Goal: Navigation & Orientation: Find specific page/section

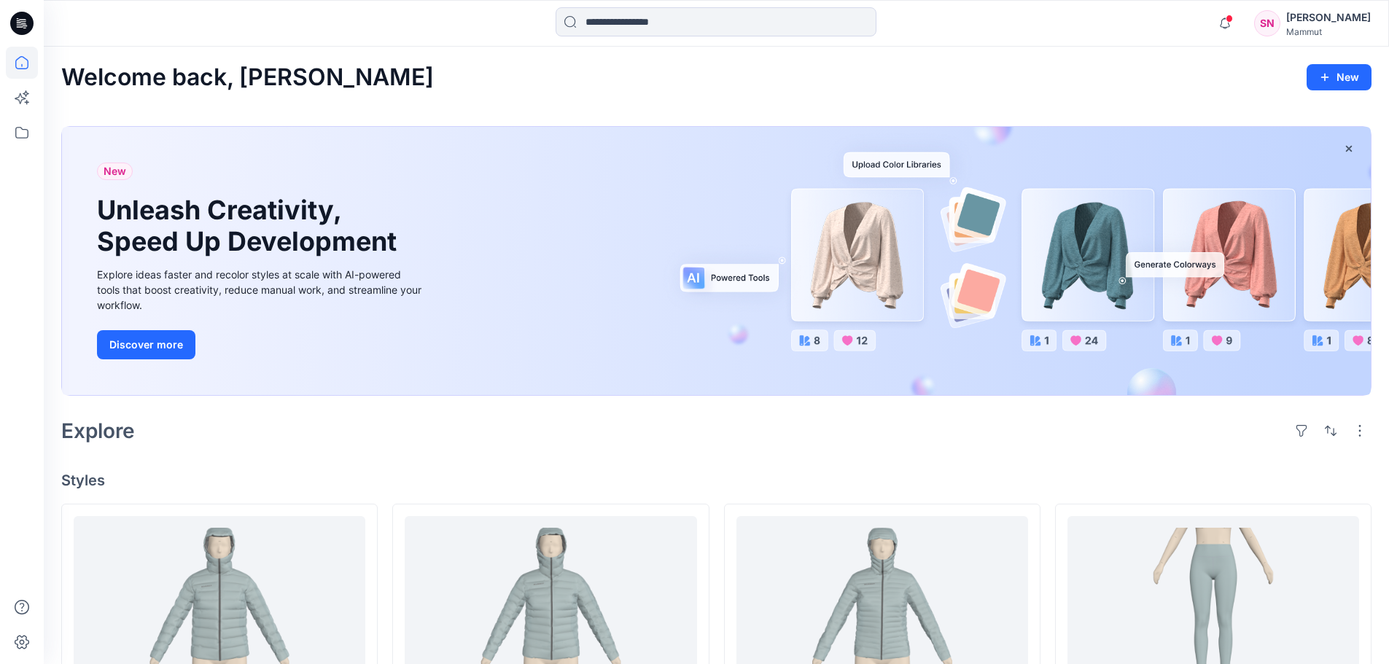
click at [20, 26] on icon at bounding box center [21, 23] width 23 height 23
click at [26, 64] on icon at bounding box center [22, 63] width 32 height 32
click at [19, 107] on icon at bounding box center [22, 98] width 32 height 32
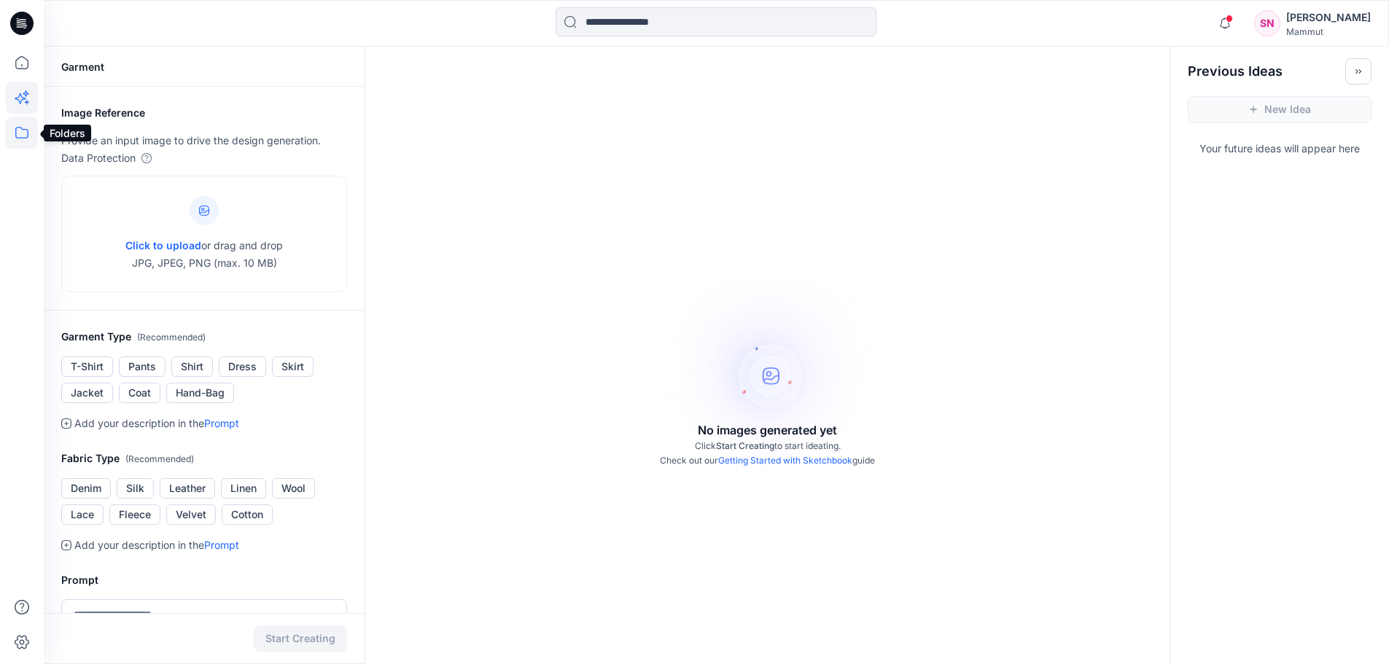
click at [21, 134] on icon at bounding box center [22, 133] width 32 height 32
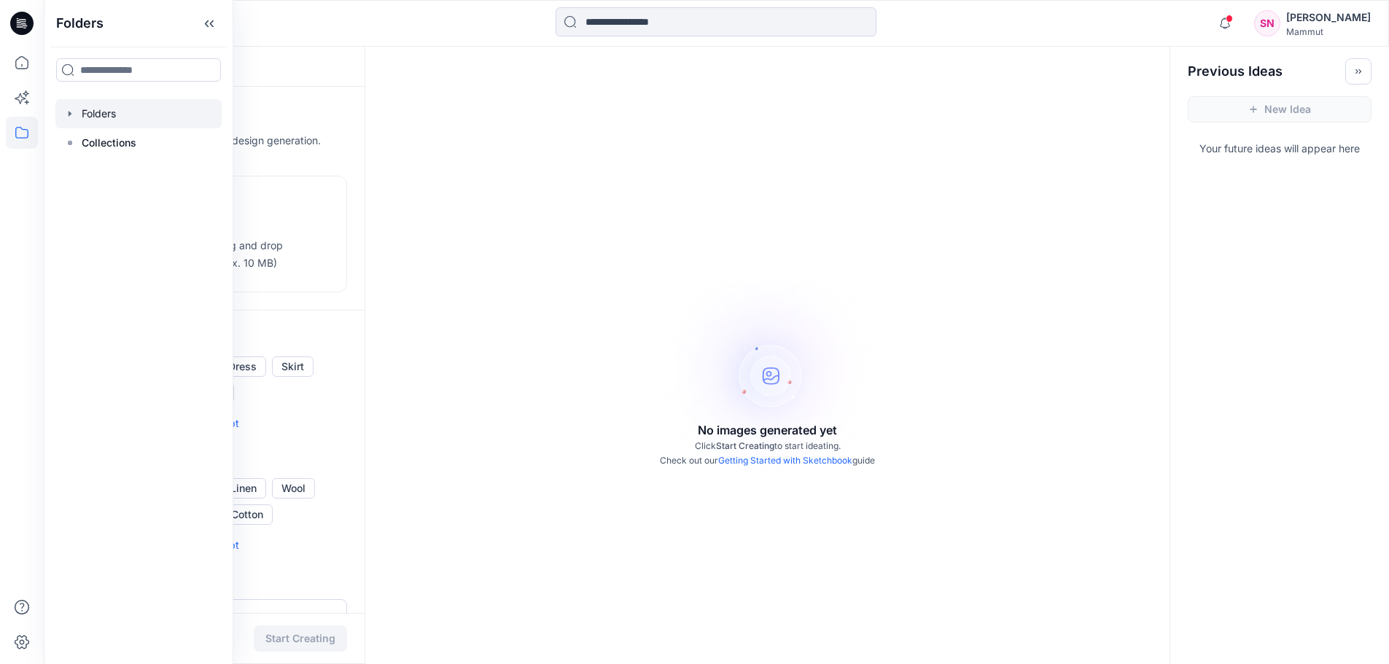
click at [131, 112] on div at bounding box center [138, 113] width 166 height 29
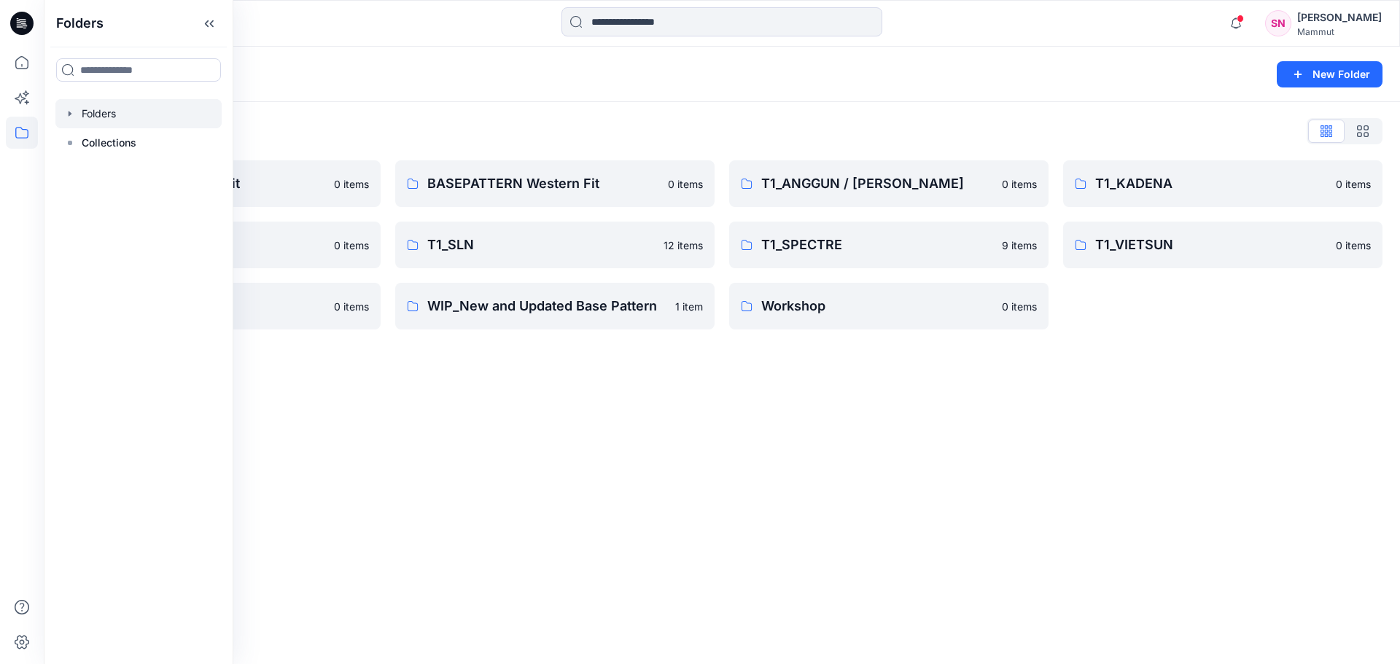
click at [462, 82] on div "Folders" at bounding box center [665, 74] width 1208 height 20
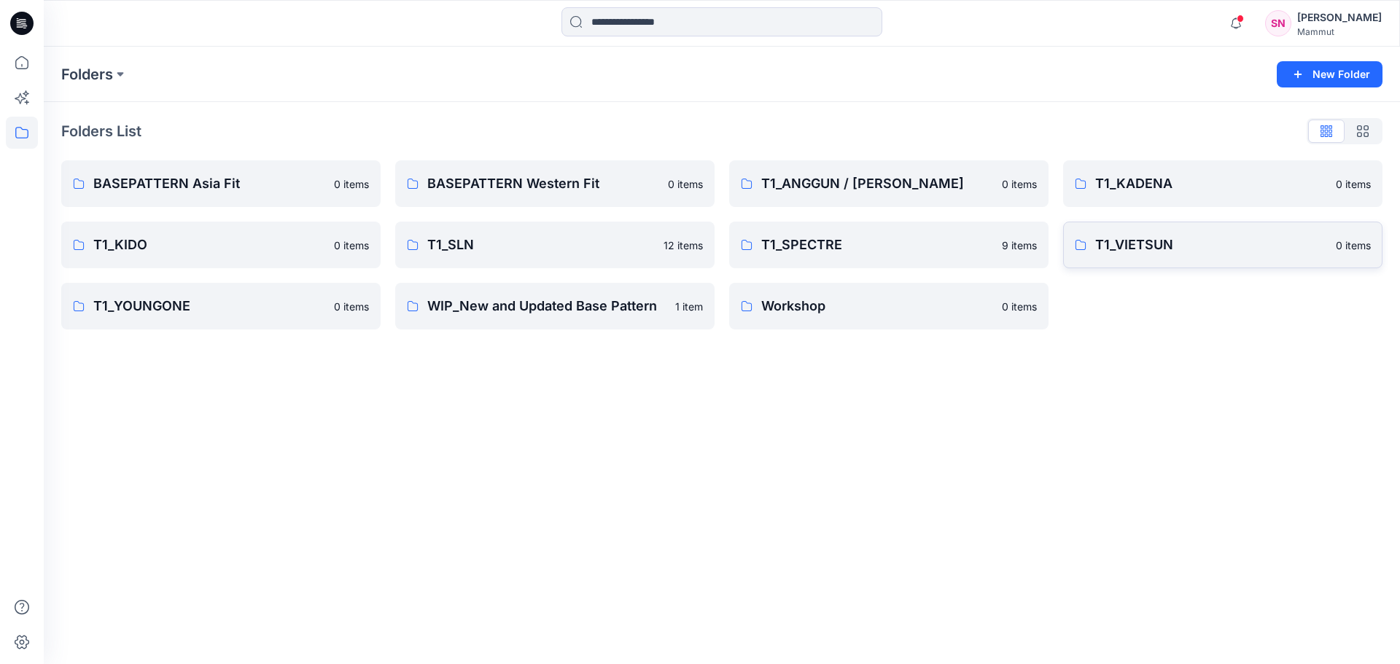
click at [1149, 236] on p "T1_VIETSUN" at bounding box center [1211, 245] width 232 height 20
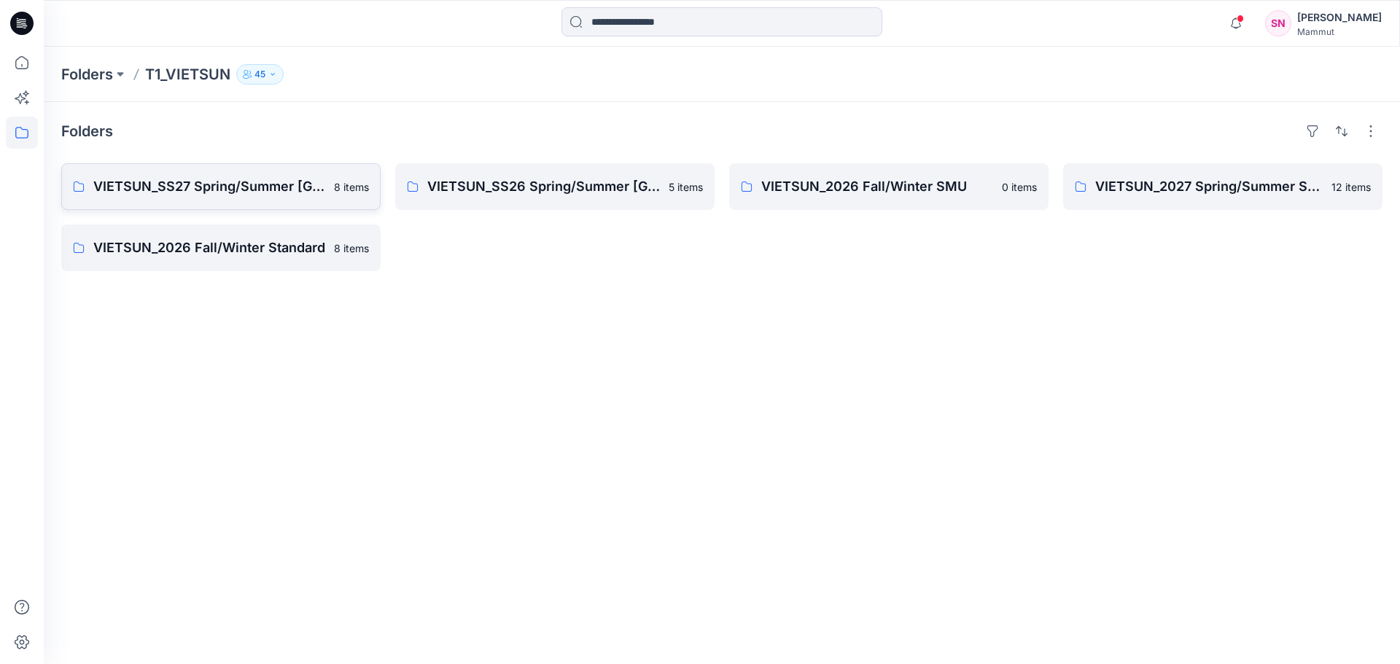
click at [239, 189] on p "VIETSUN_SS27 Spring/Summer [GEOGRAPHIC_DATA]" at bounding box center [209, 186] width 232 height 20
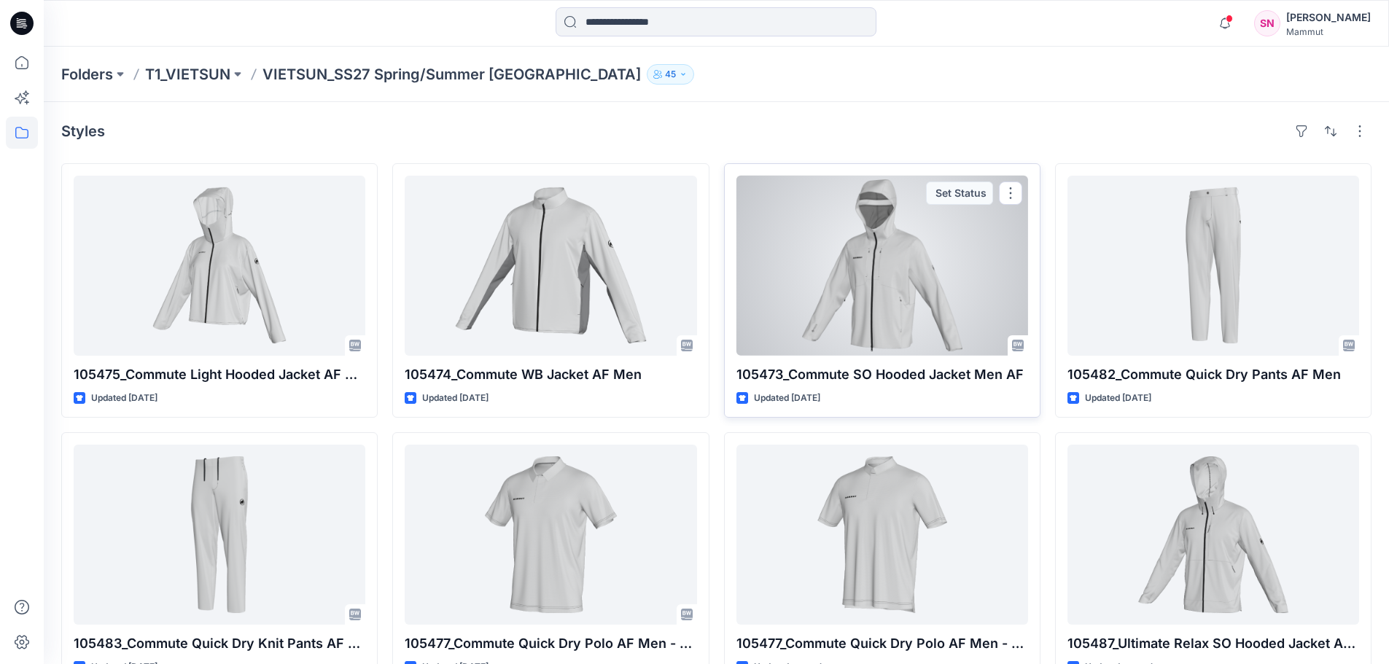
click at [872, 300] on div at bounding box center [883, 266] width 292 height 180
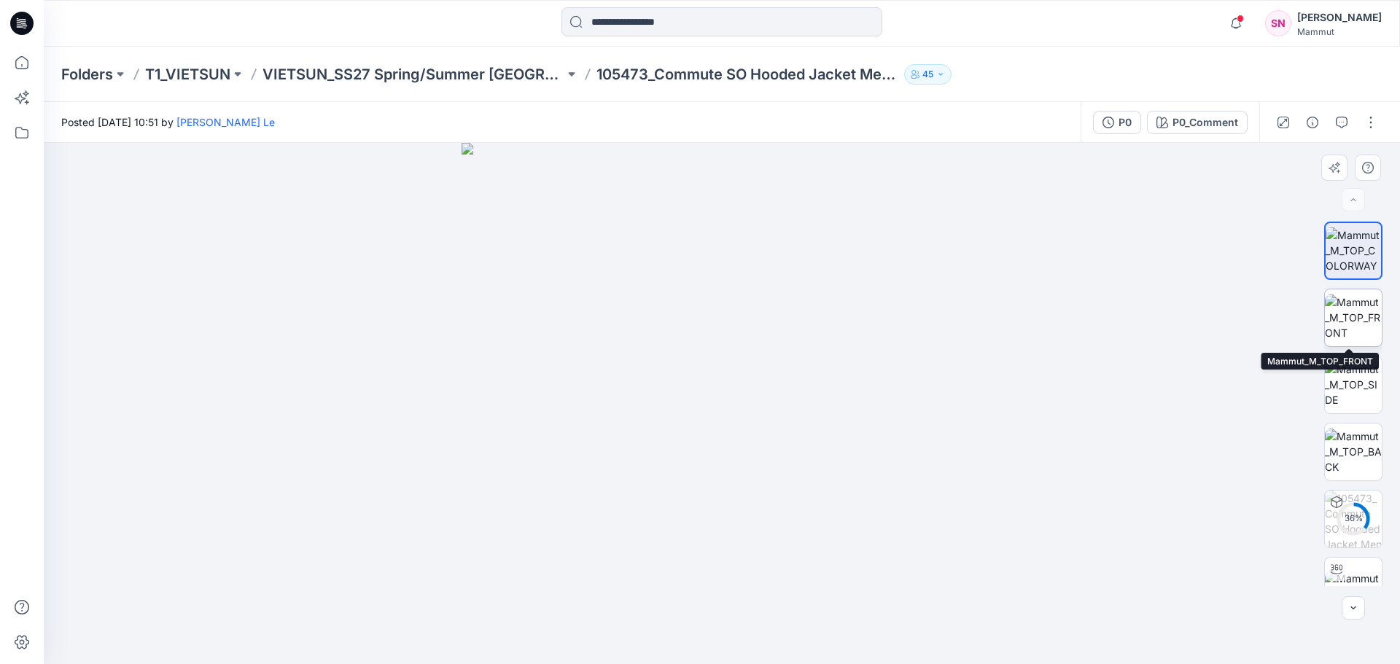
click at [1344, 324] on img at bounding box center [1353, 318] width 57 height 46
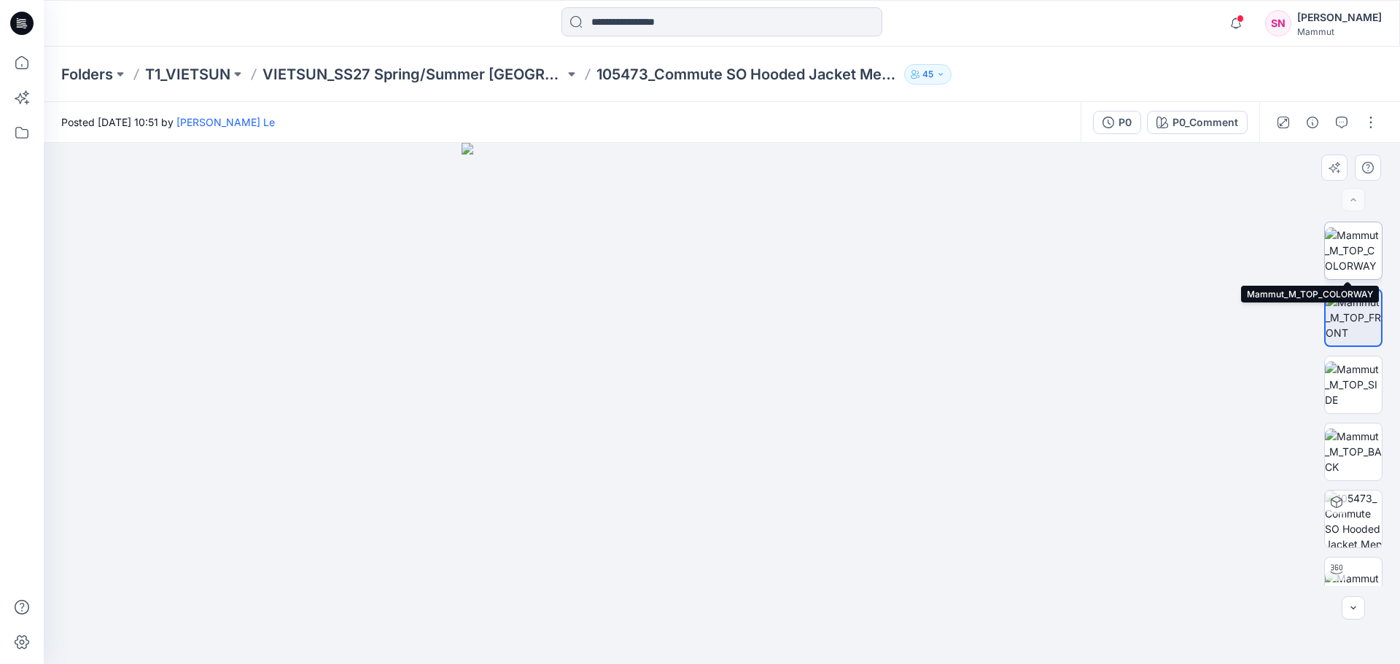
click at [1348, 251] on img at bounding box center [1353, 251] width 57 height 46
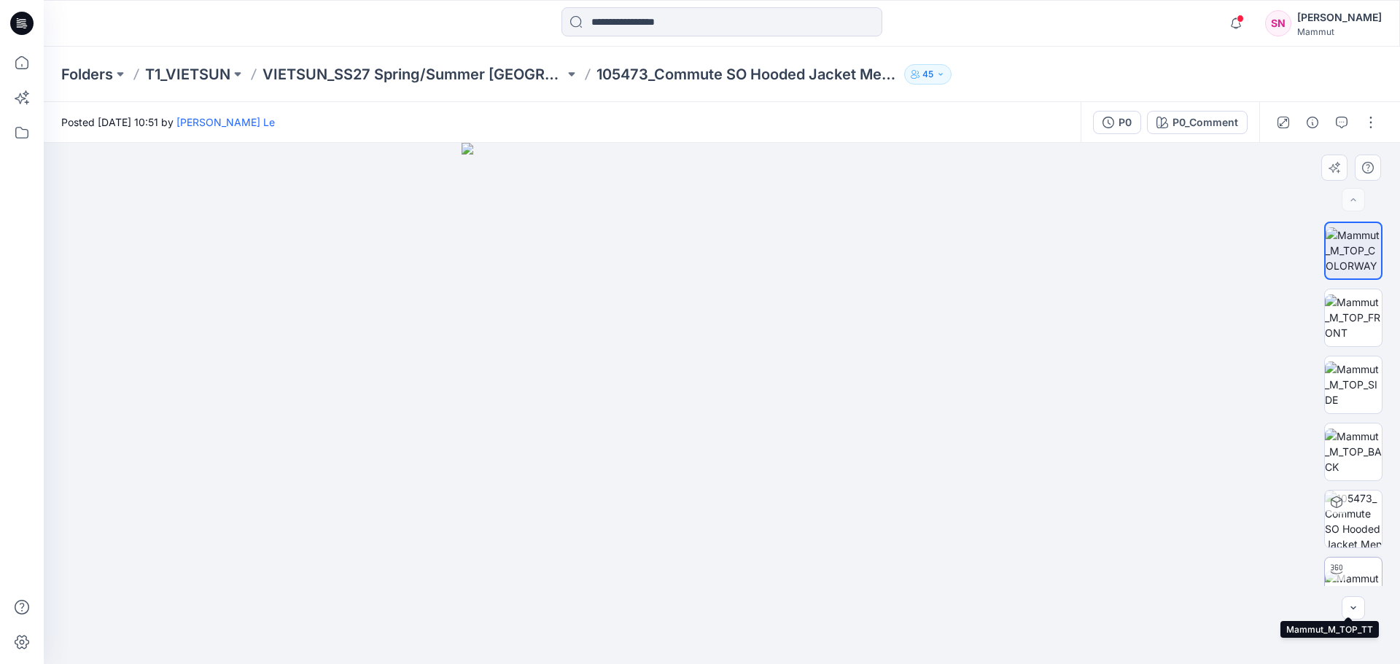
click at [1340, 570] on div at bounding box center [1336, 569] width 23 height 23
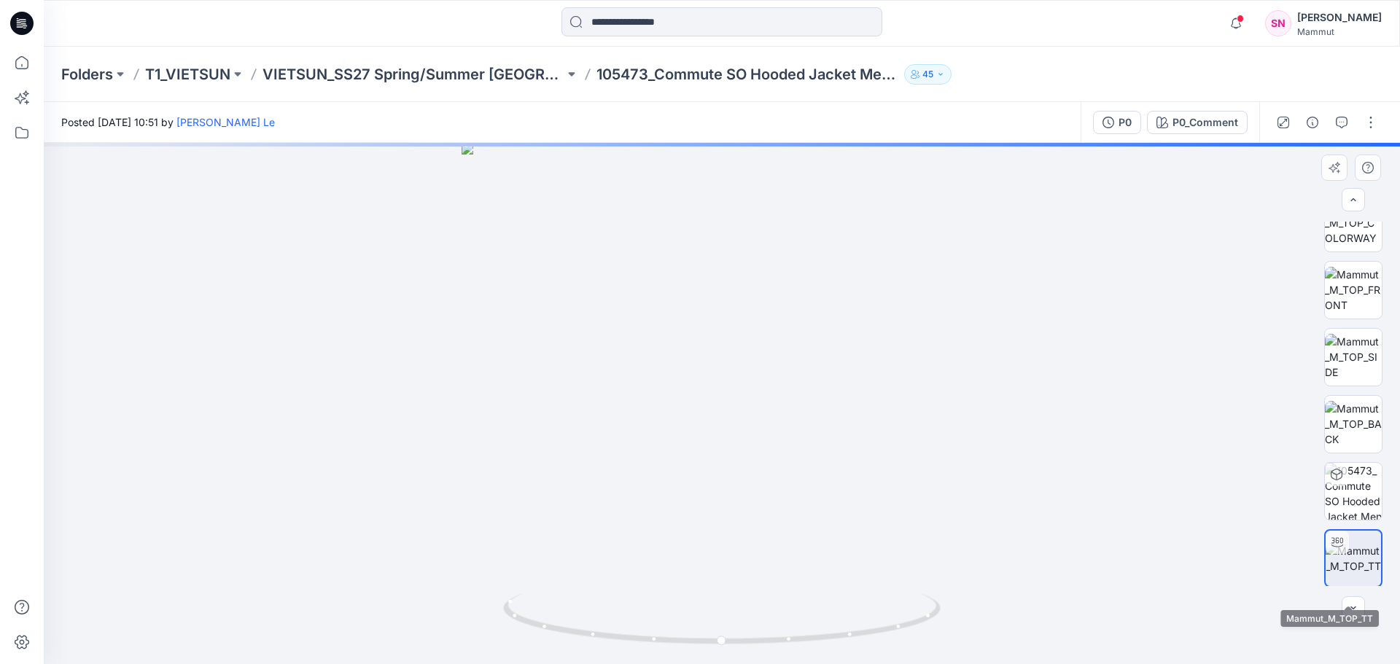
scroll to position [29, 0]
click at [1366, 123] on button "button" at bounding box center [1370, 122] width 23 height 23
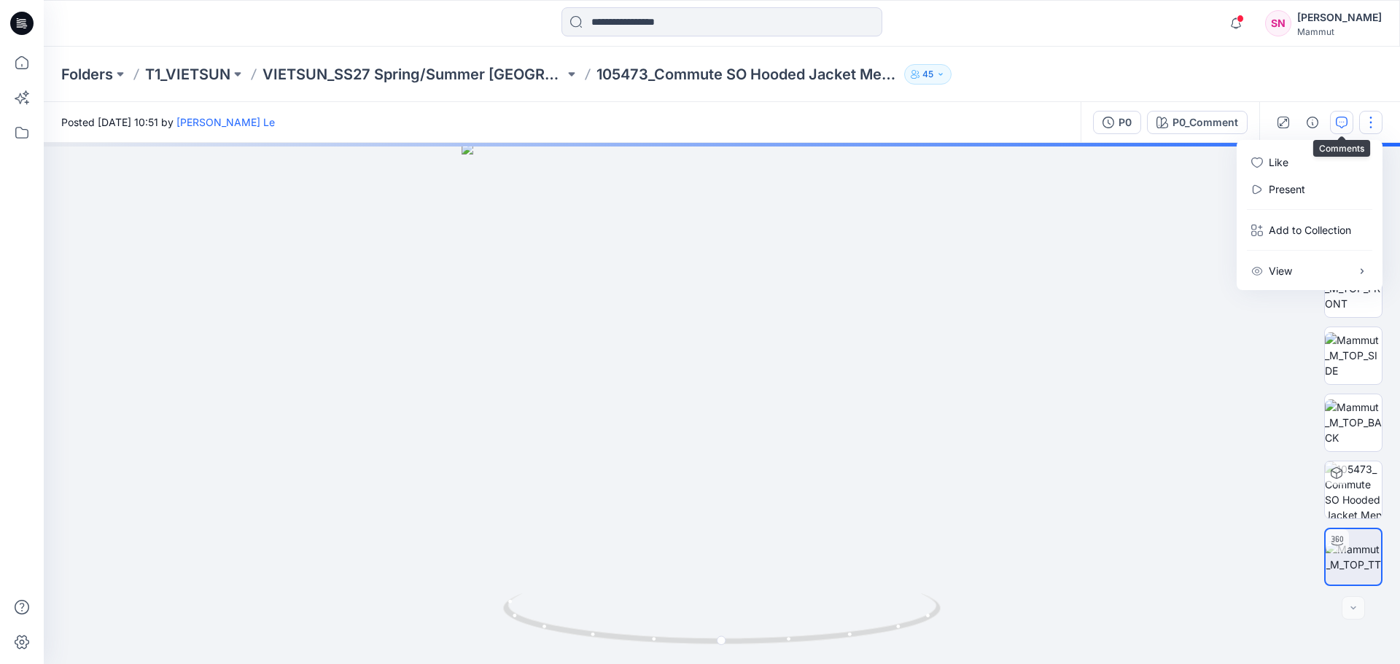
click at [1341, 124] on icon "button" at bounding box center [1342, 123] width 12 height 12
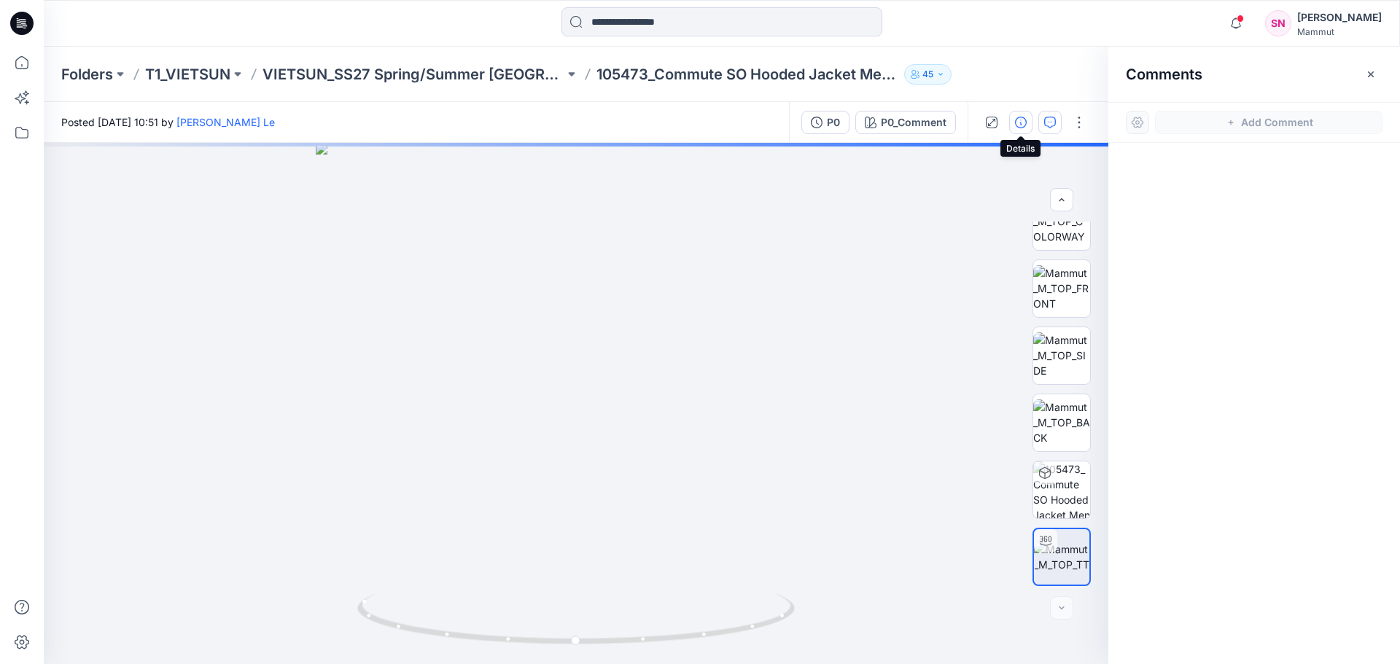
click at [1020, 125] on icon "button" at bounding box center [1021, 123] width 12 height 12
click at [996, 130] on button "button" at bounding box center [991, 122] width 23 height 23
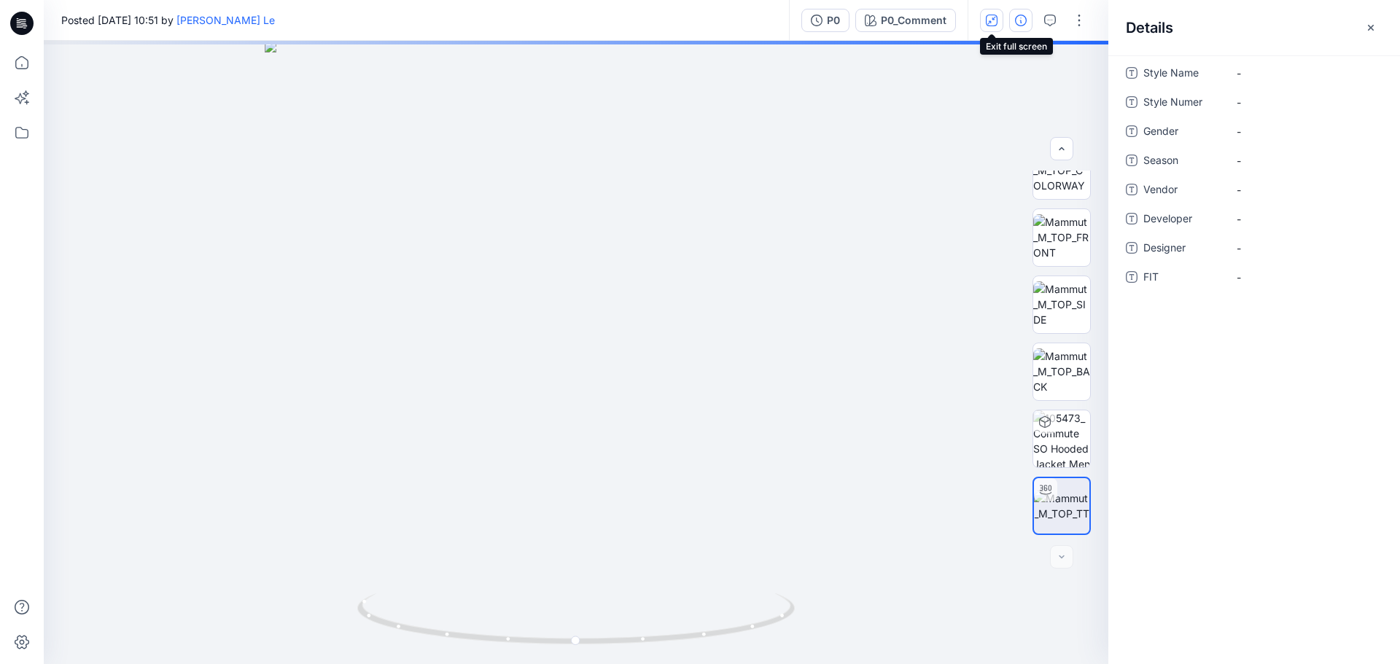
click at [987, 20] on icon "button" at bounding box center [992, 21] width 12 height 12
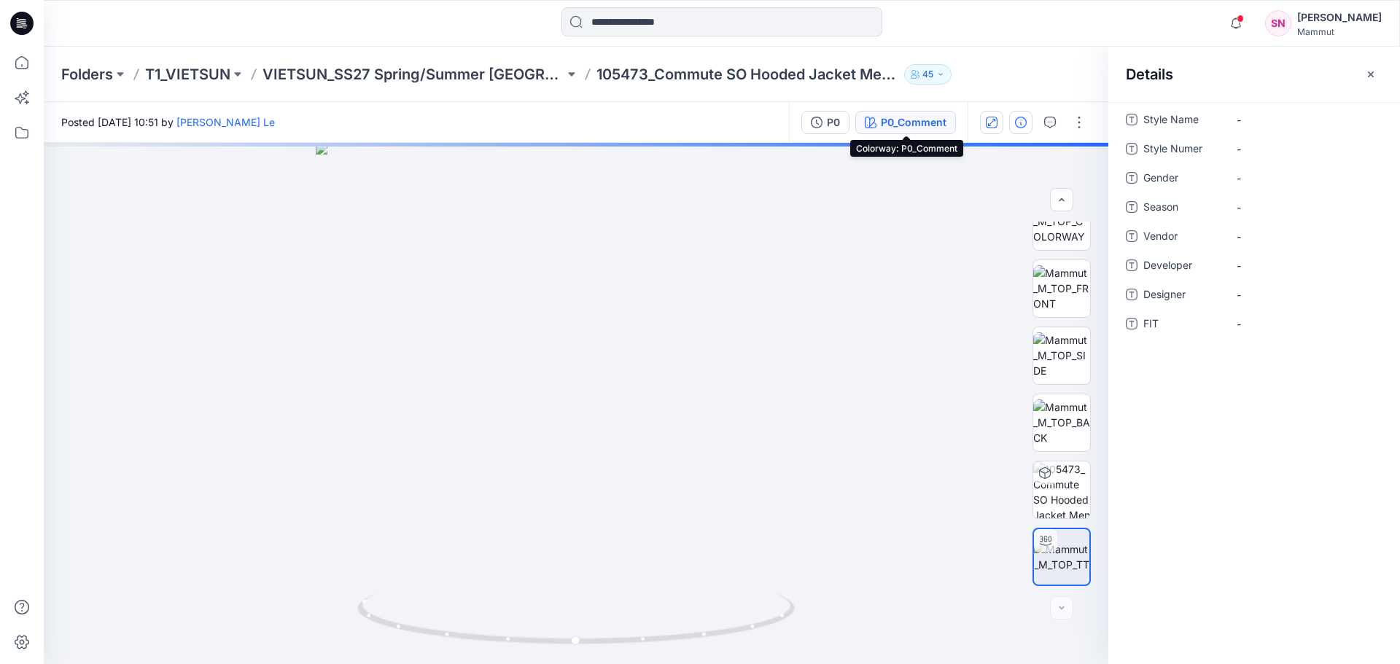
click at [892, 122] on div "P0_Comment" at bounding box center [914, 123] width 66 height 16
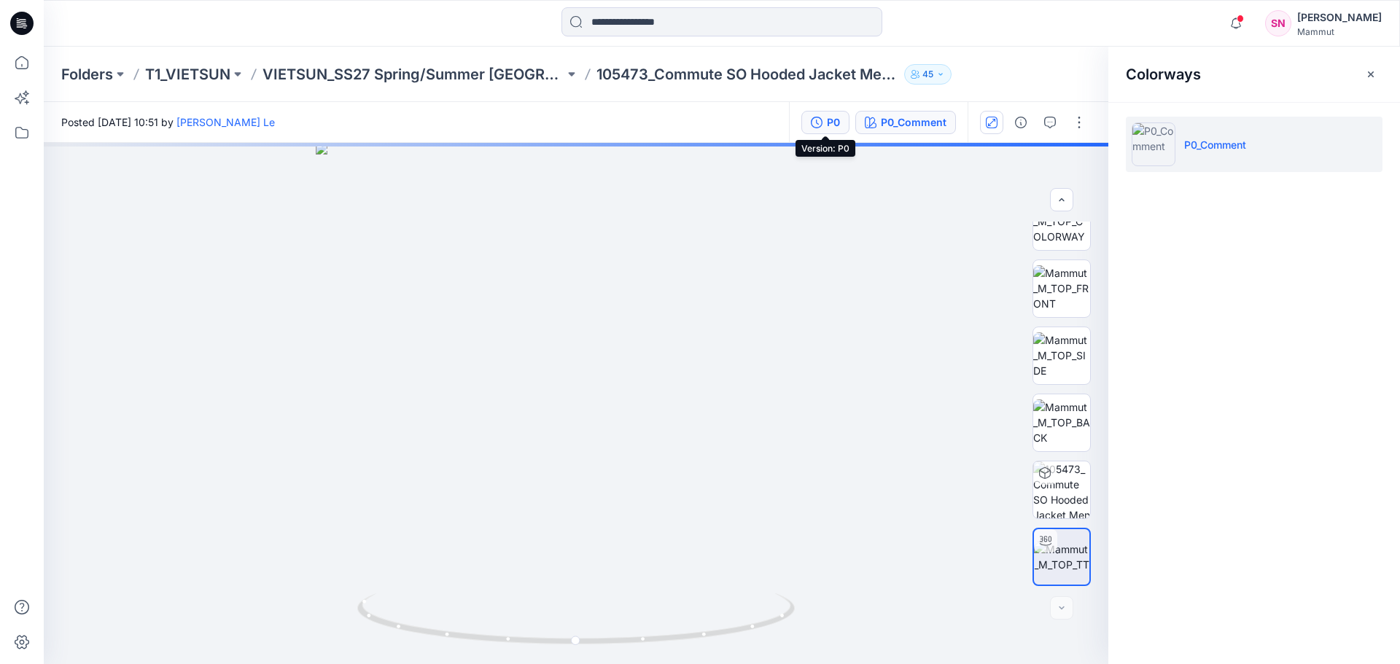
click at [843, 121] on button "P0" at bounding box center [826, 122] width 48 height 23
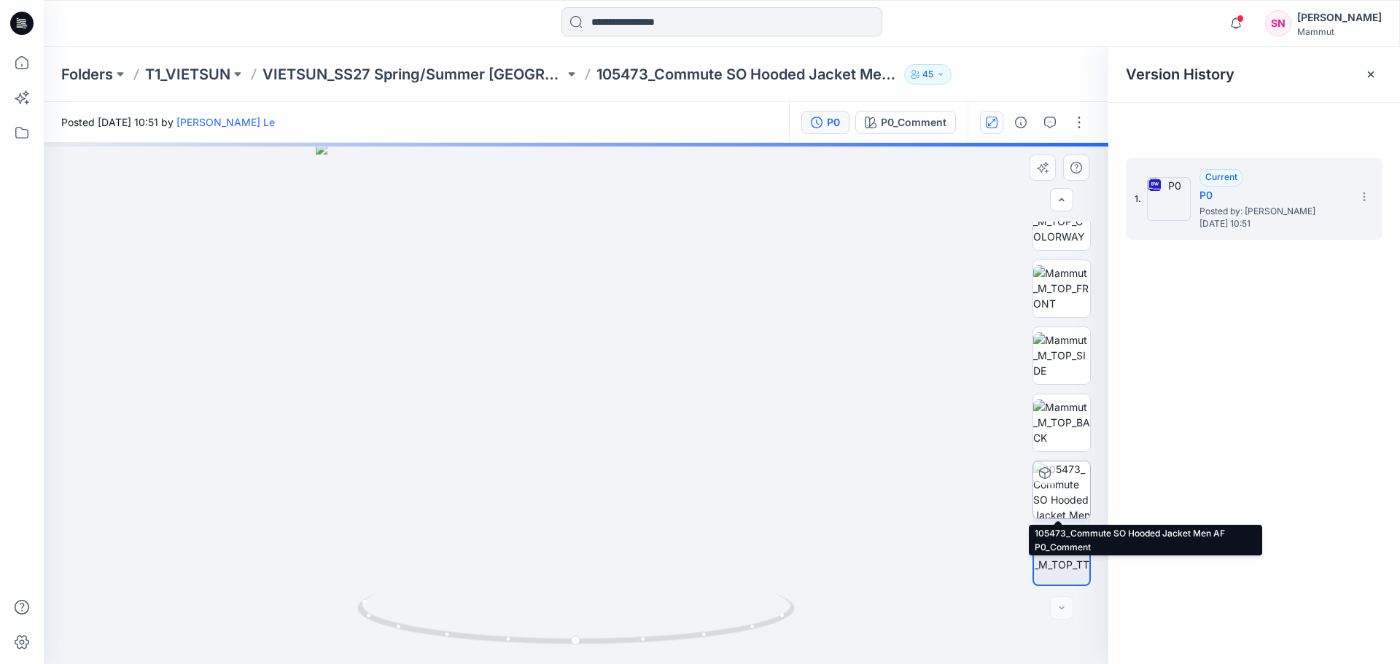
click at [1068, 489] on img at bounding box center [1061, 490] width 57 height 57
